Goal: Information Seeking & Learning: Learn about a topic

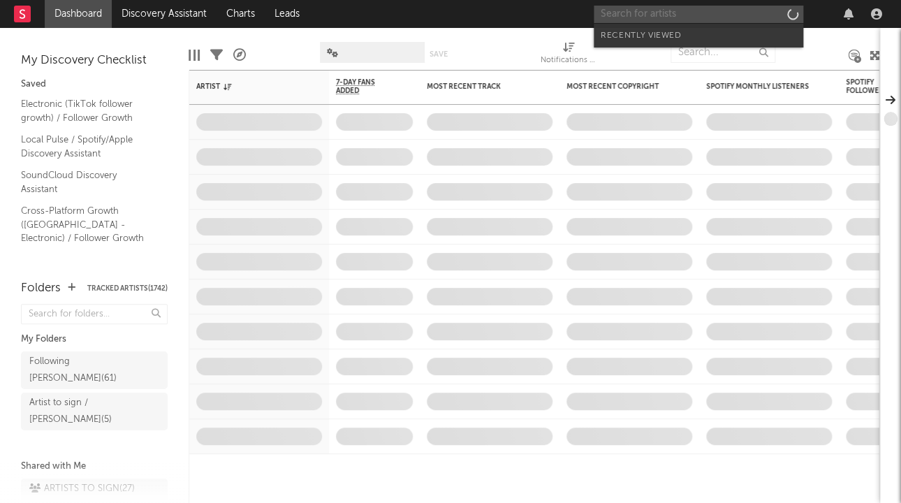
click at [665, 14] on input "text" at bounding box center [697, 14] width 209 height 17
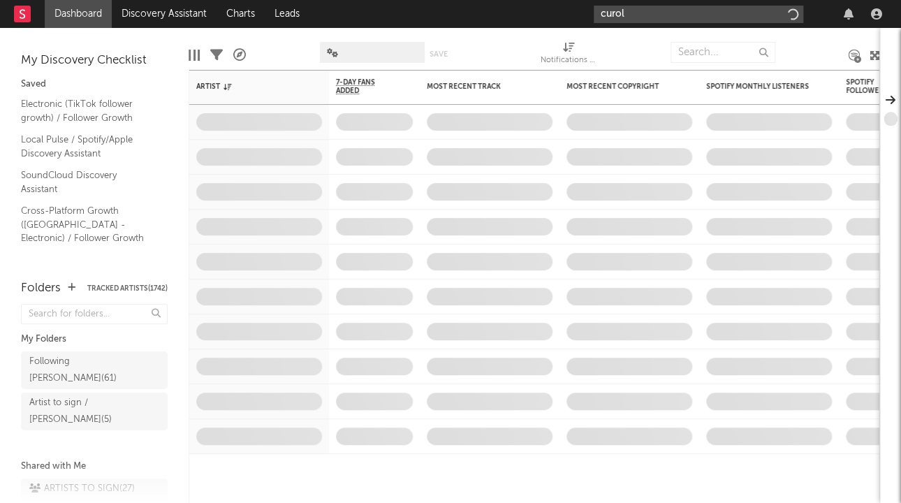
type input "curol"
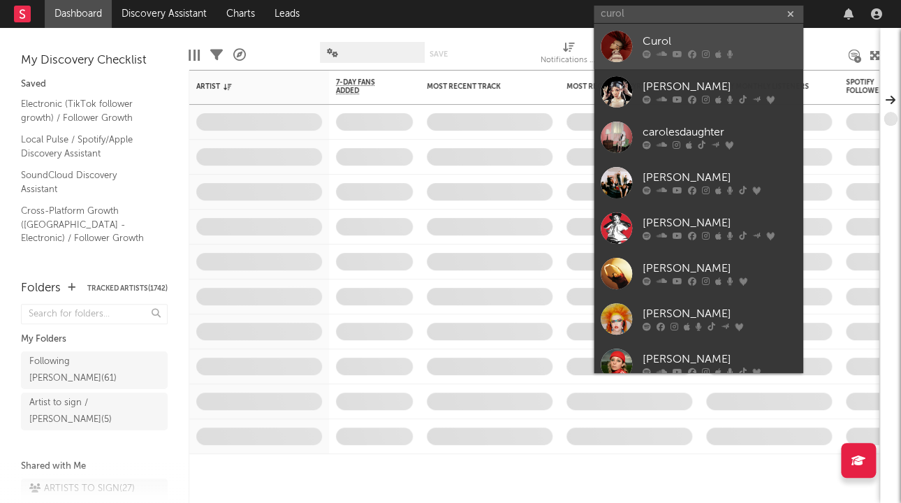
click at [689, 47] on div "Curol" at bounding box center [719, 42] width 154 height 17
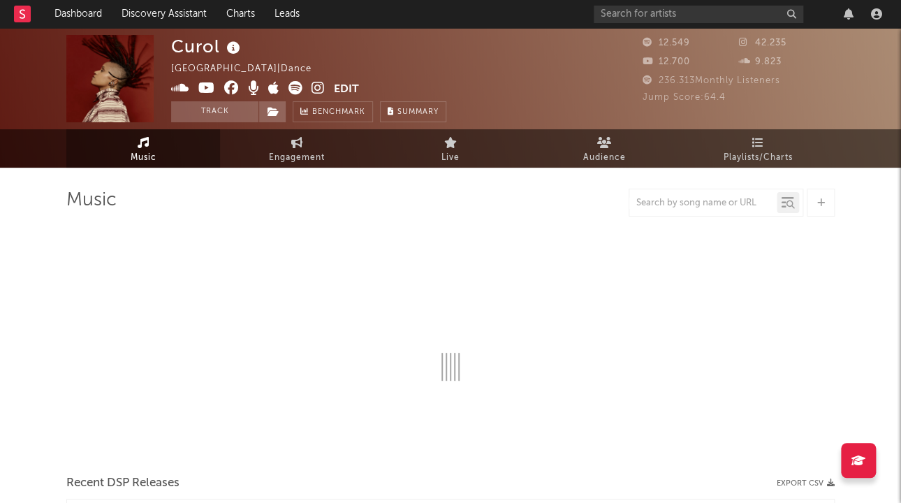
click at [232, 54] on icon at bounding box center [233, 48] width 20 height 20
select select "1w"
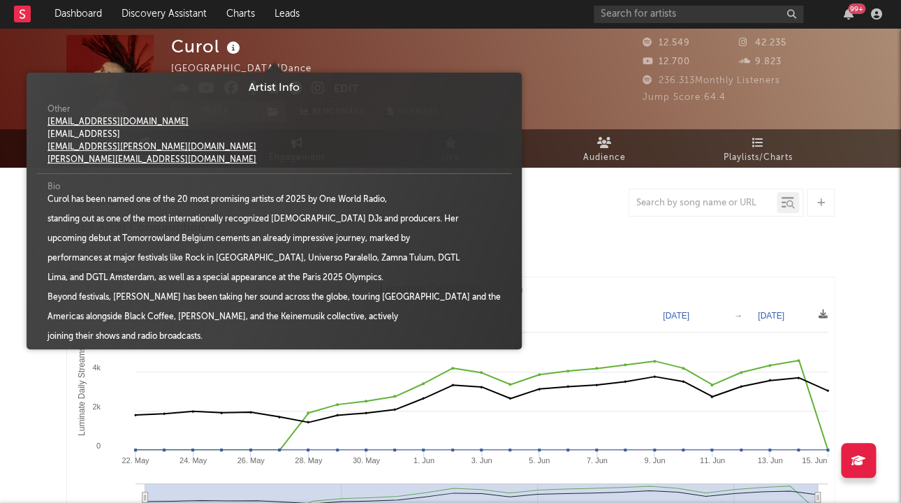
click at [355, 41] on div "Curol [GEOGRAPHIC_DATA] | Dance Edit Track Benchmark Summary" at bounding box center [308, 78] width 275 height 87
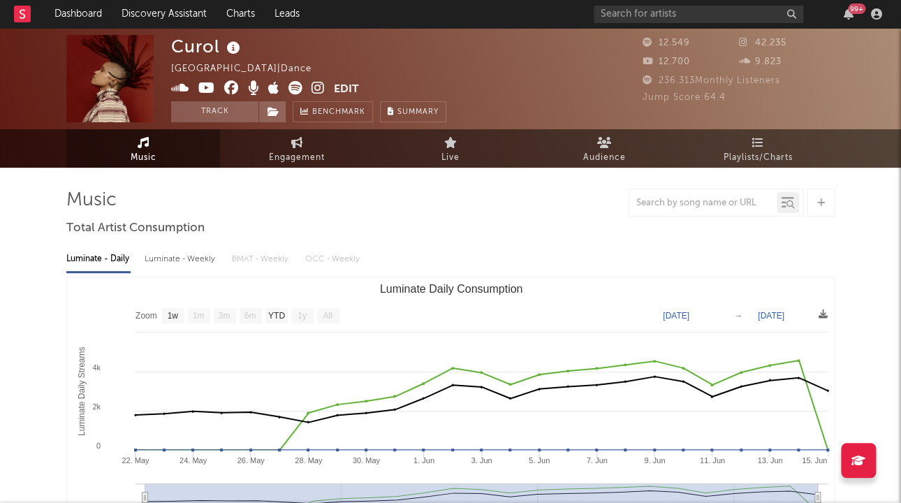
click at [316, 87] on icon at bounding box center [317, 88] width 13 height 14
